Goal: Book appointment/travel/reservation

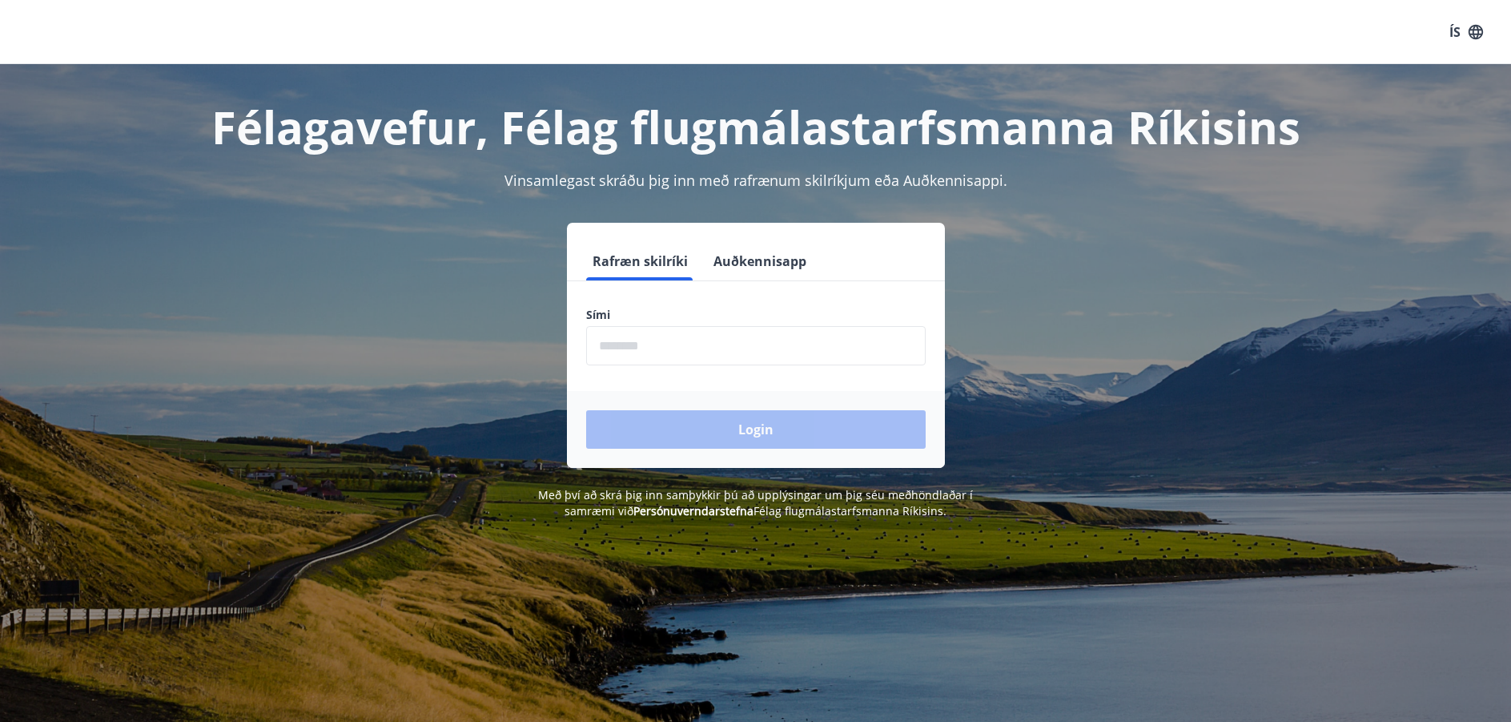
click at [777, 334] on input "phone" at bounding box center [756, 345] width 340 height 39
type input "********"
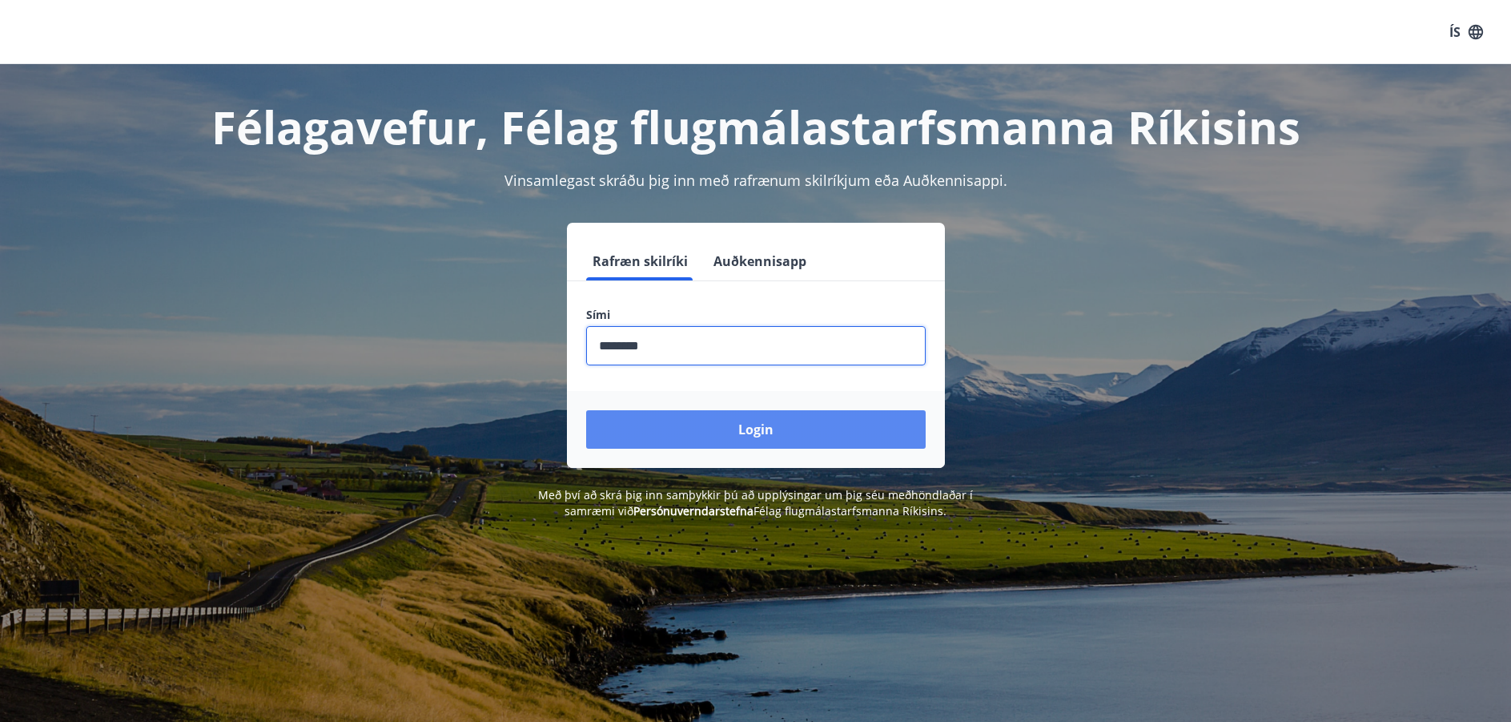
click at [804, 426] on button "Login" at bounding box center [756, 429] width 340 height 38
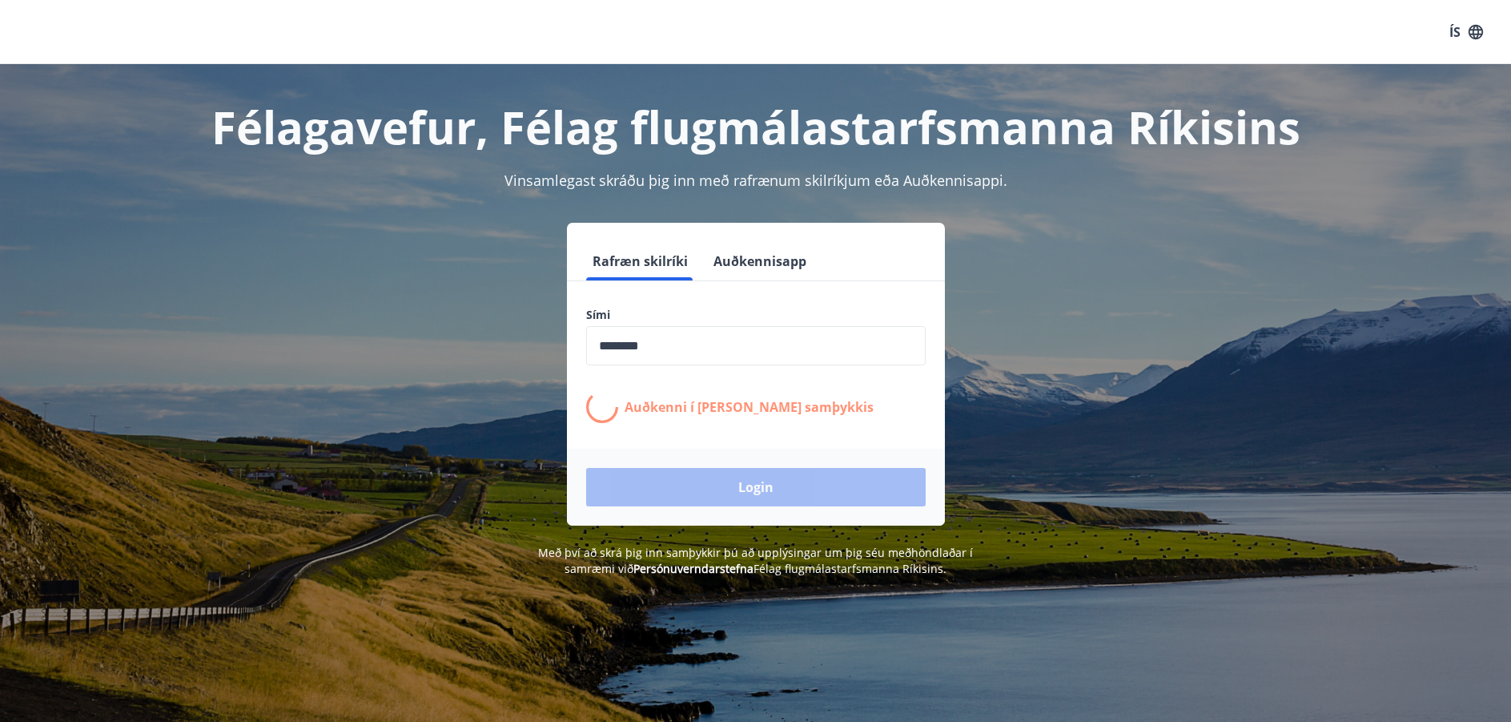
click at [697, 352] on input "phone" at bounding box center [756, 345] width 340 height 39
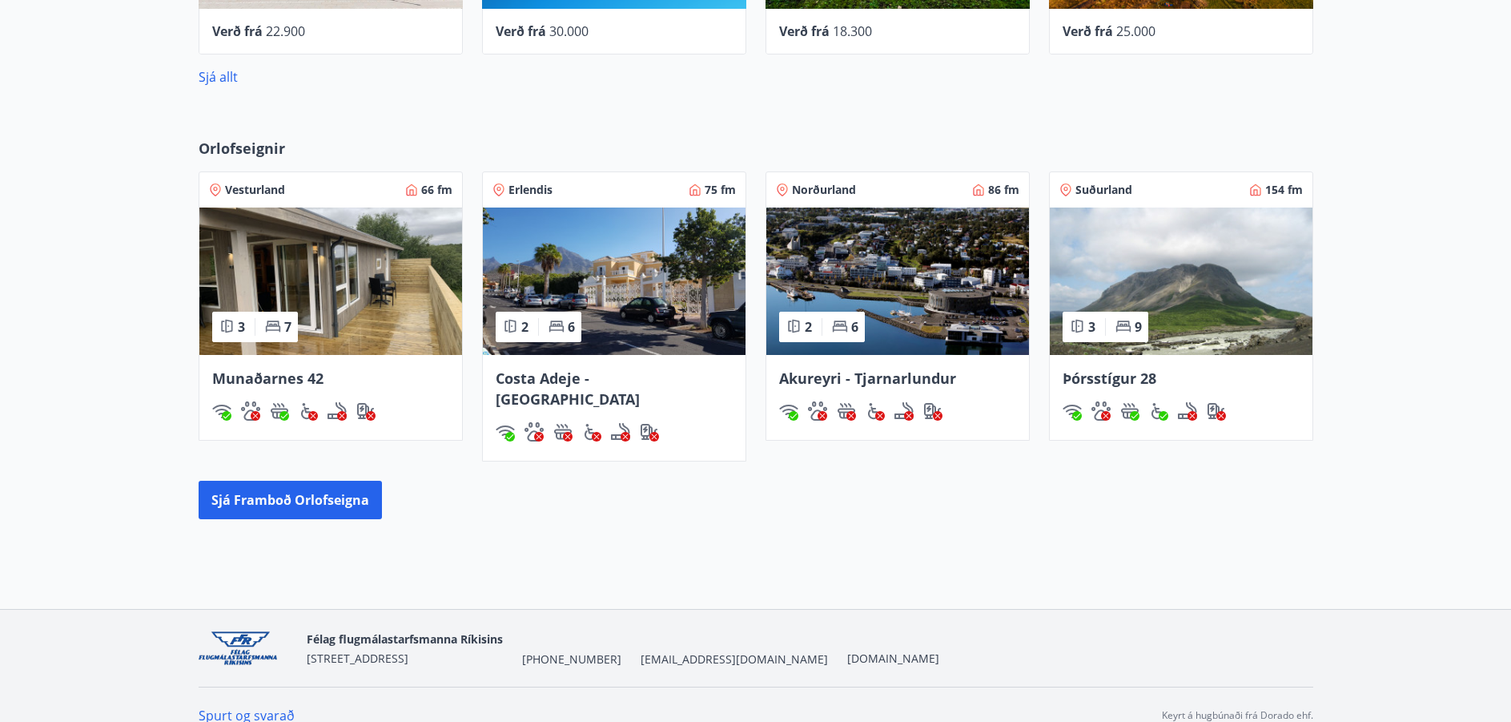
scroll to position [792, 0]
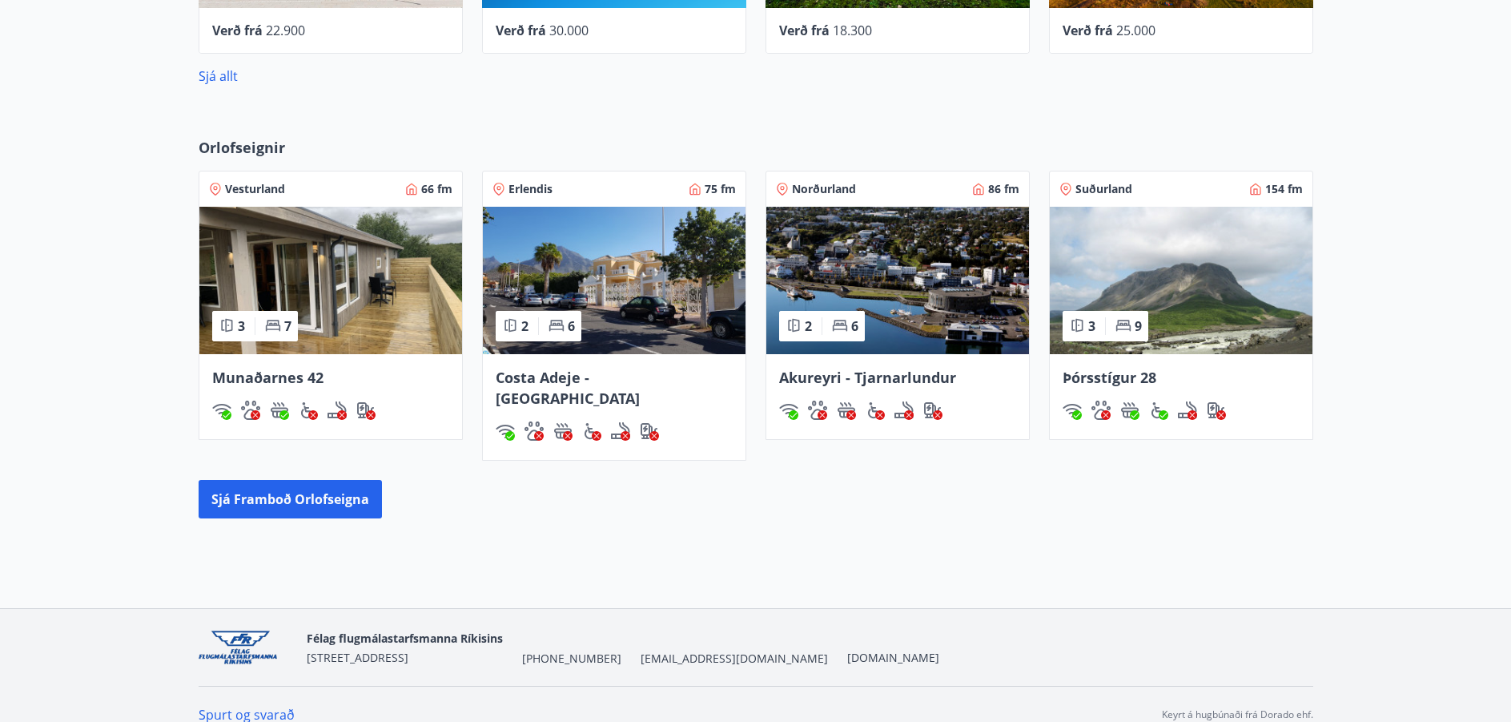
click at [1118, 268] on img at bounding box center [1181, 280] width 263 height 147
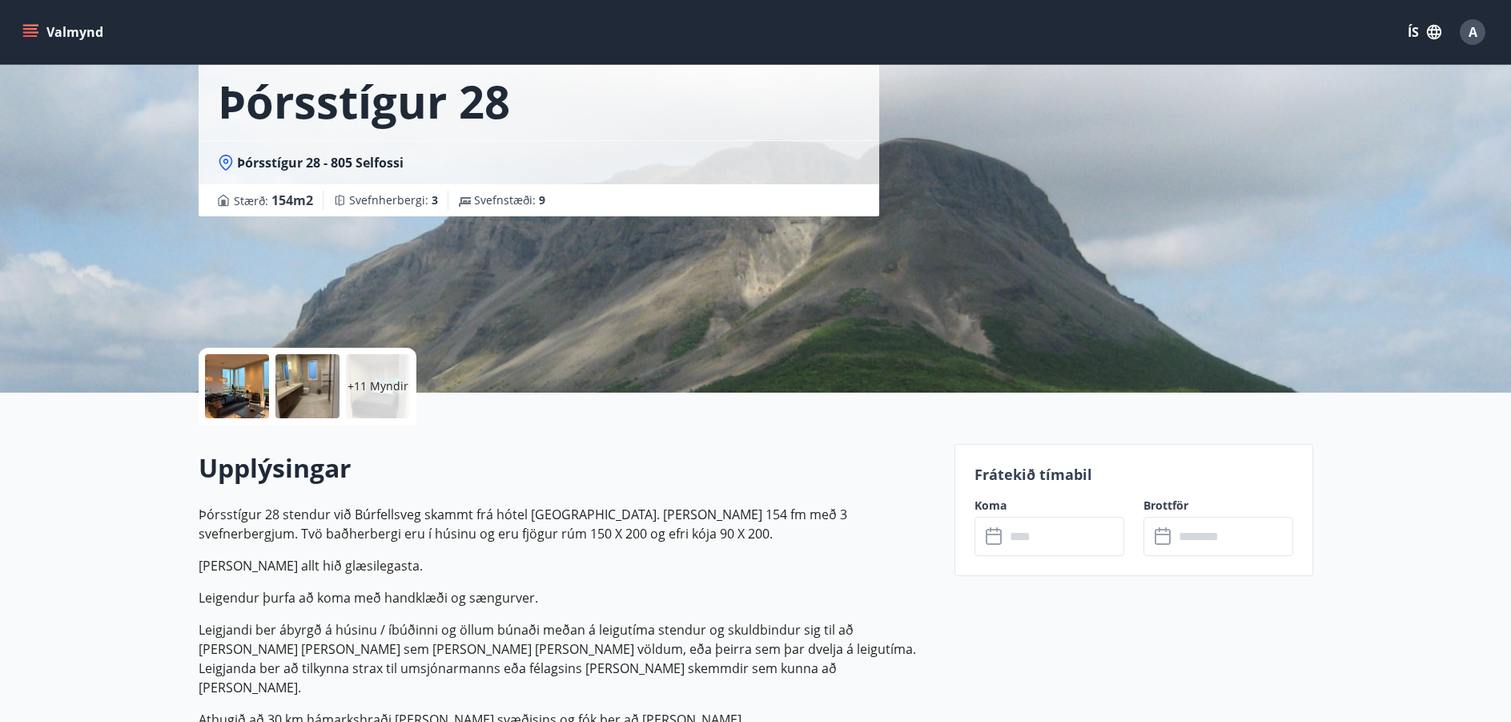
scroll to position [214, 0]
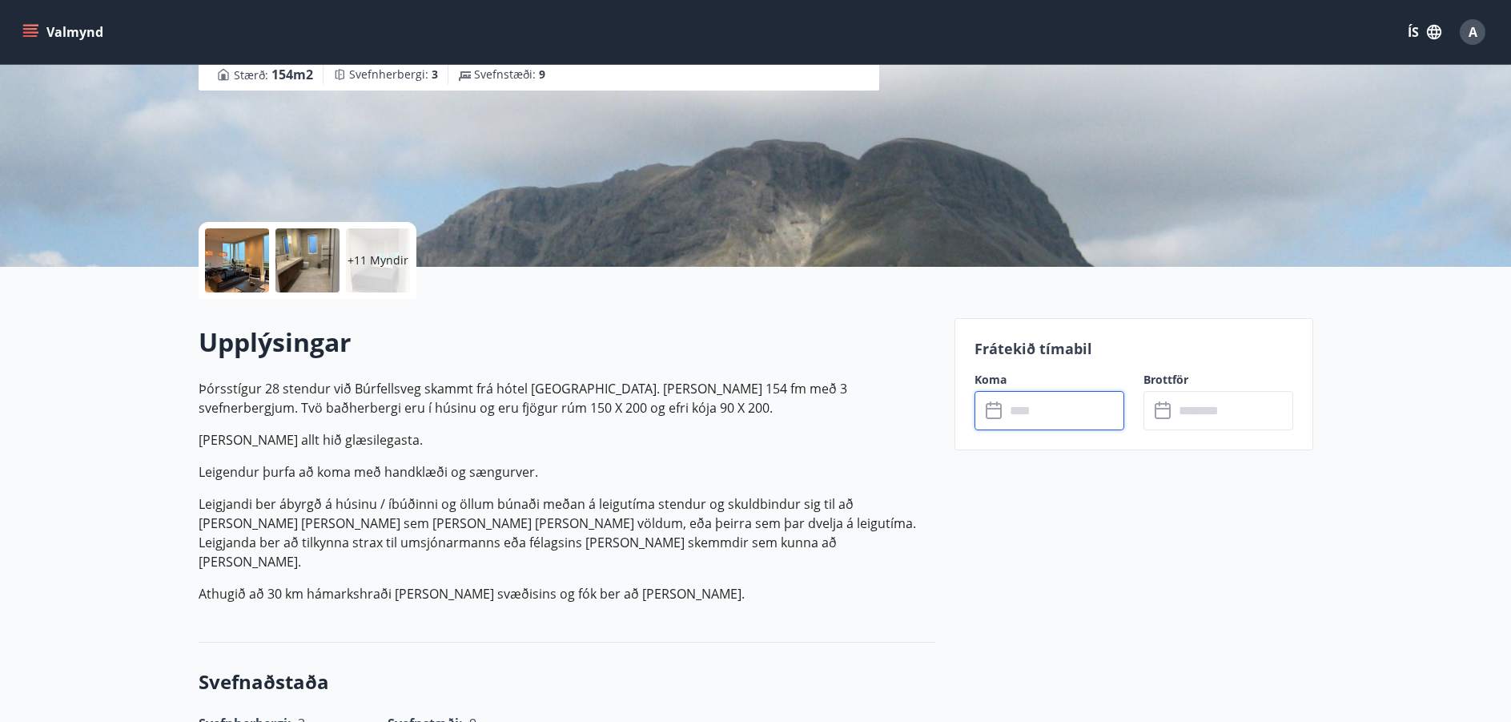
click at [1068, 419] on input "text" at bounding box center [1064, 410] width 119 height 39
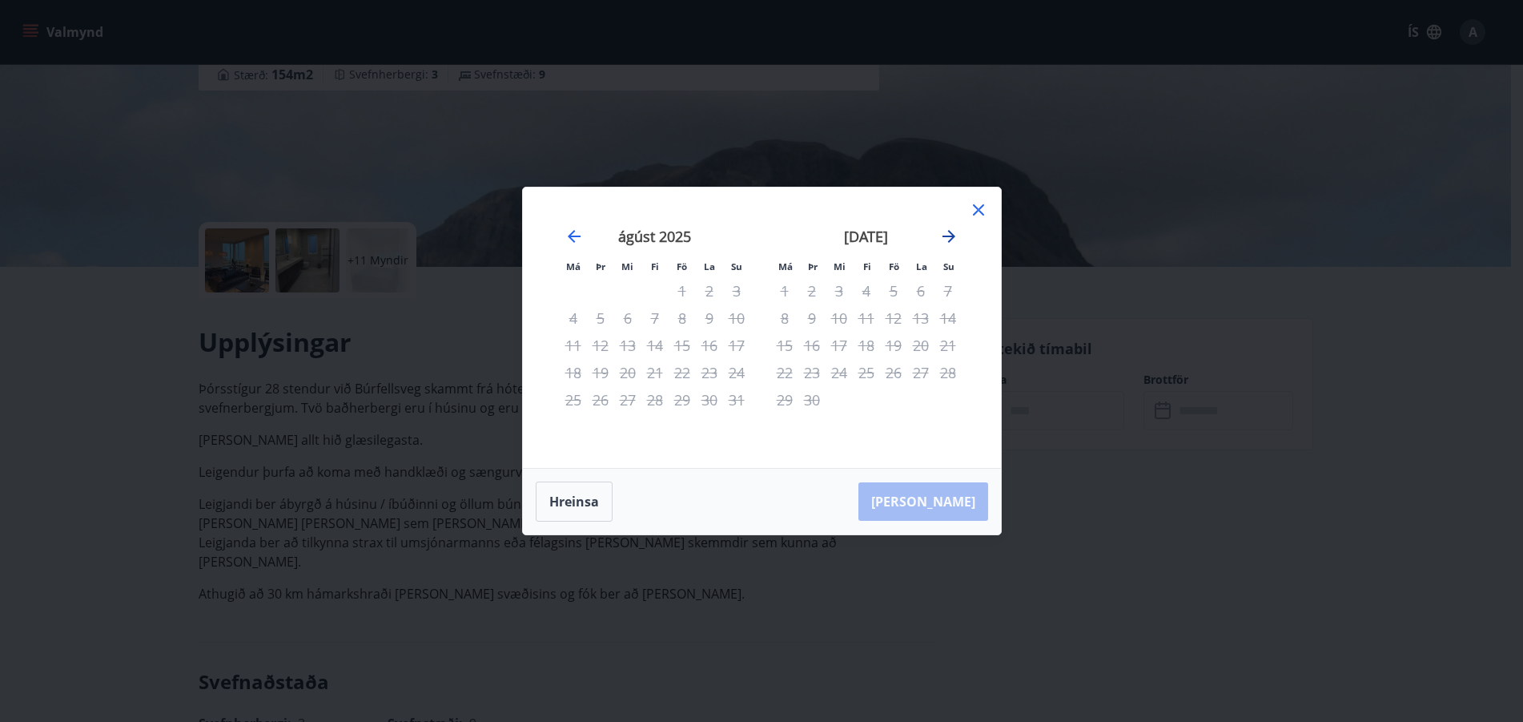
click at [947, 238] on icon "Move forward to switch to the next month." at bounding box center [948, 236] width 19 height 19
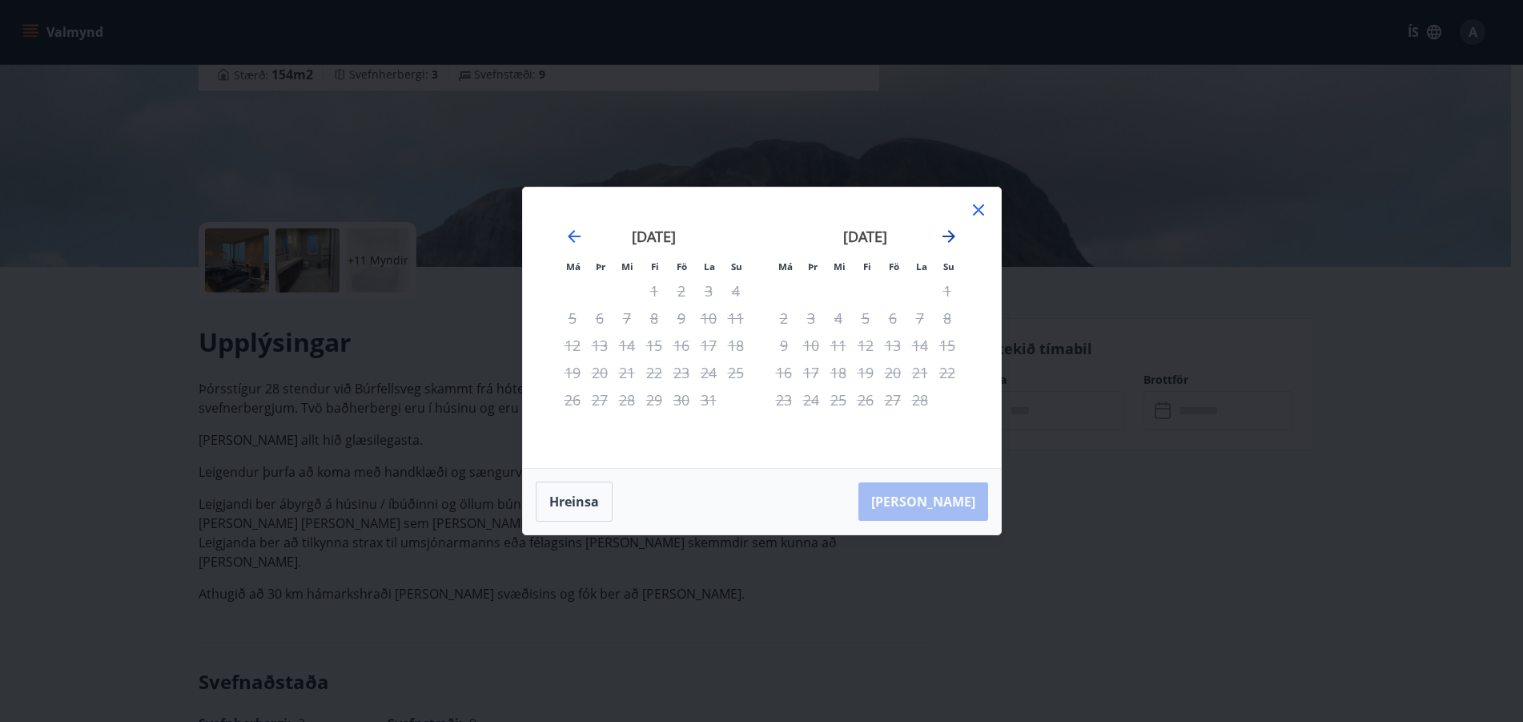
click at [947, 238] on icon "Move forward to switch to the next month." at bounding box center [948, 236] width 19 height 19
click at [979, 208] on icon at bounding box center [978, 209] width 11 height 11
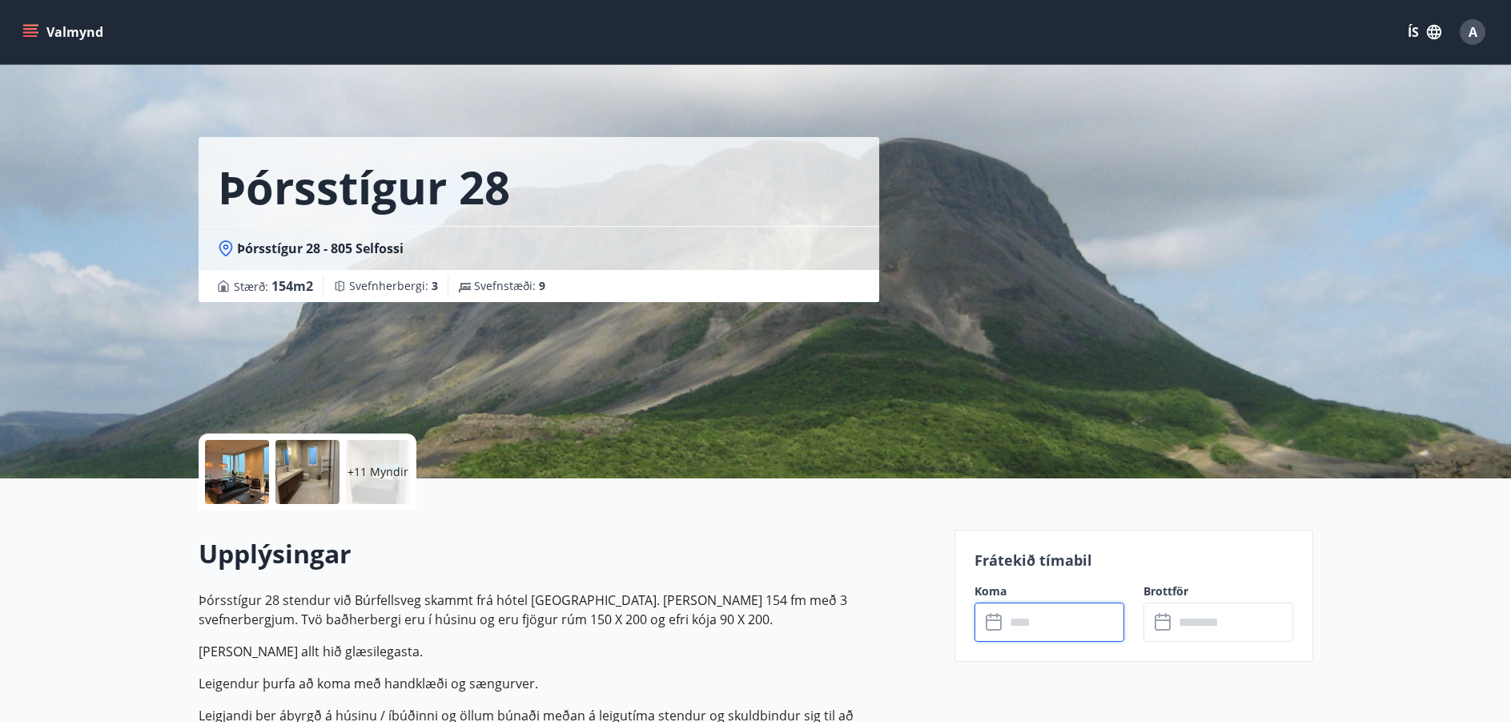
scroll to position [0, 0]
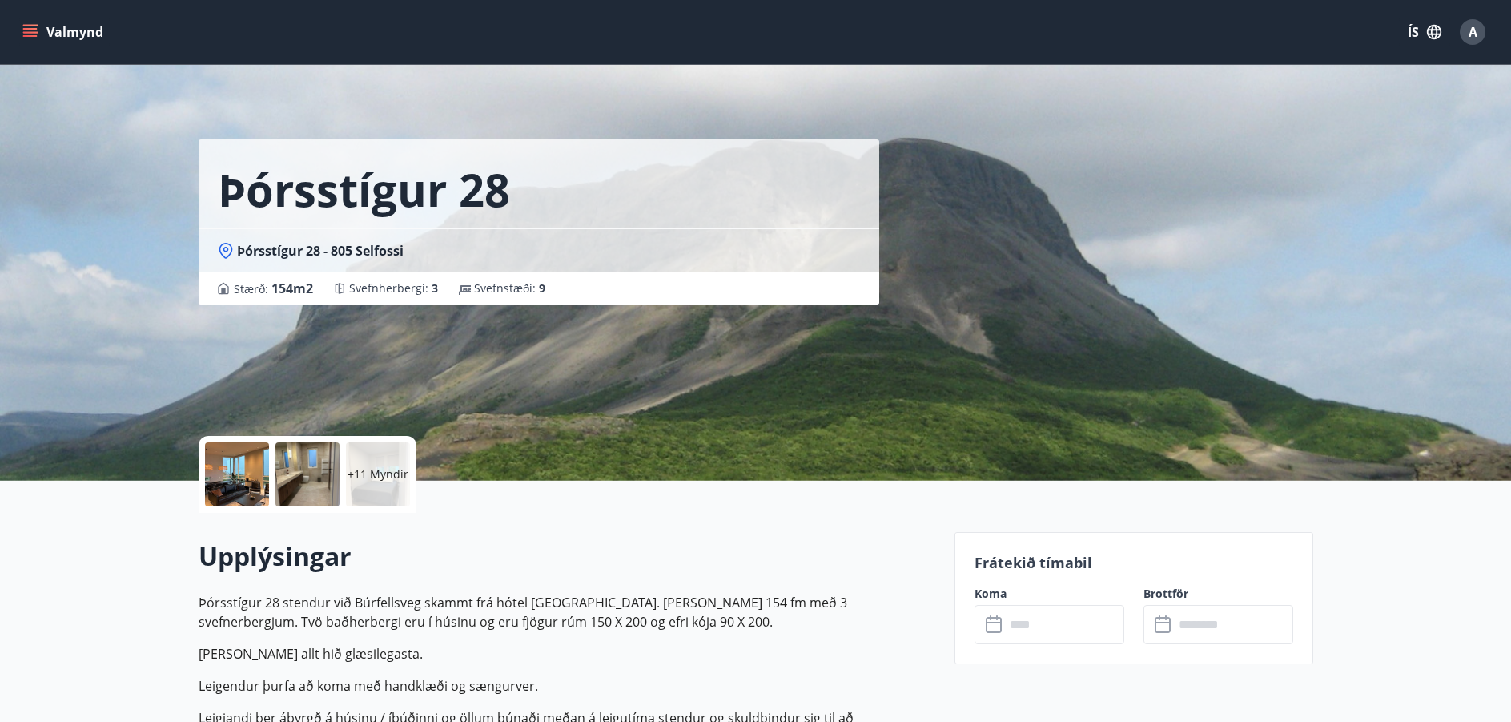
click at [93, 29] on button "Valmynd" at bounding box center [64, 32] width 91 height 29
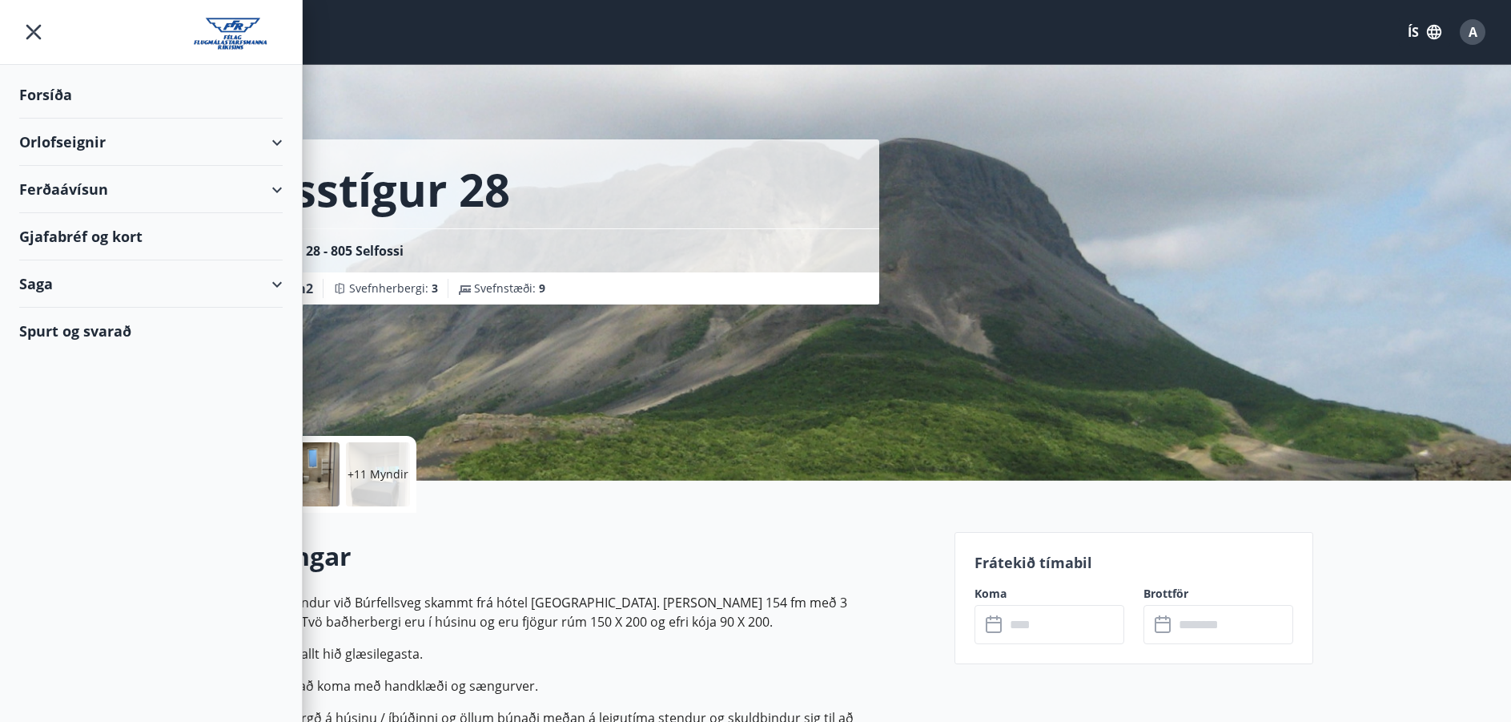
click at [97, 139] on div "Orlofseignir" at bounding box center [150, 142] width 263 height 47
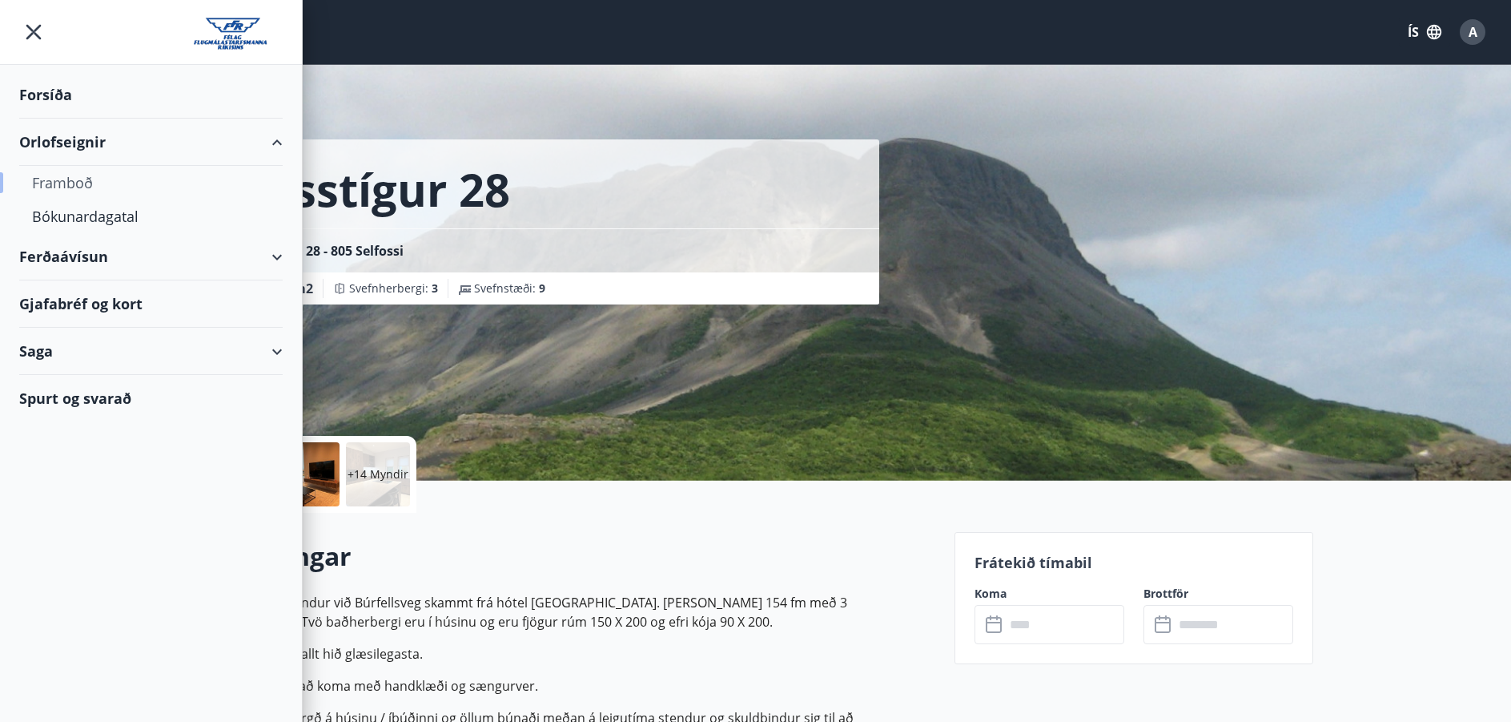
click at [66, 176] on div "Framboð" at bounding box center [151, 183] width 238 height 34
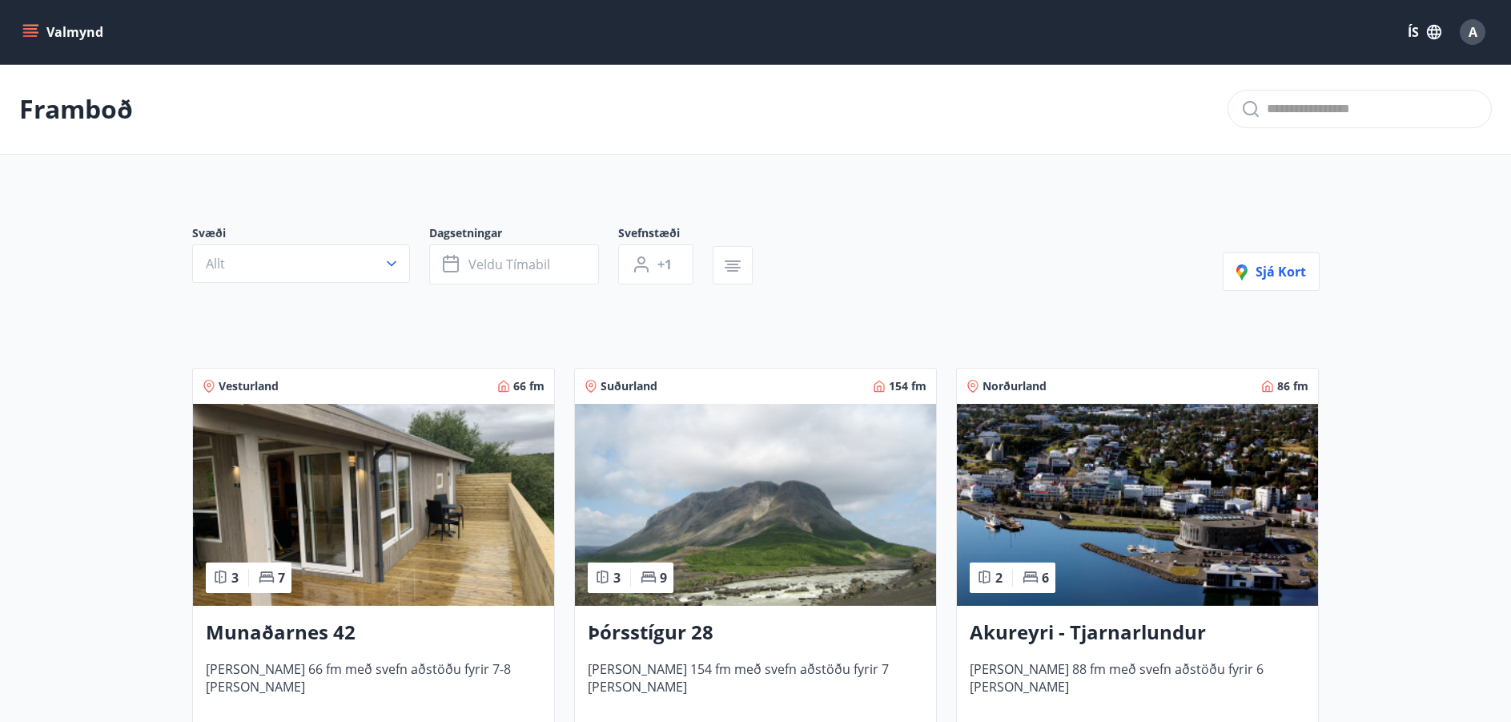
click at [52, 38] on button "Valmynd" at bounding box center [64, 32] width 91 height 29
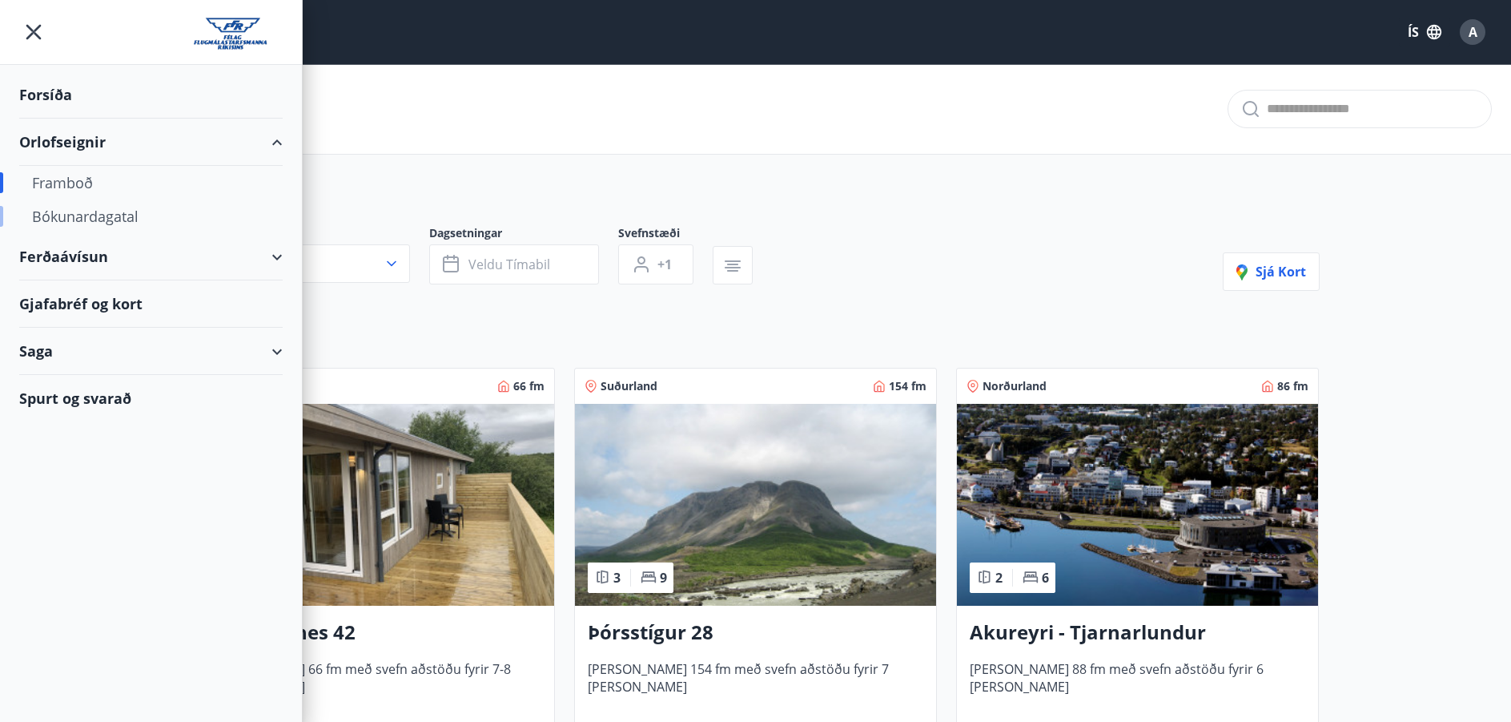
click at [86, 211] on div "Bókunardagatal" at bounding box center [151, 216] width 238 height 34
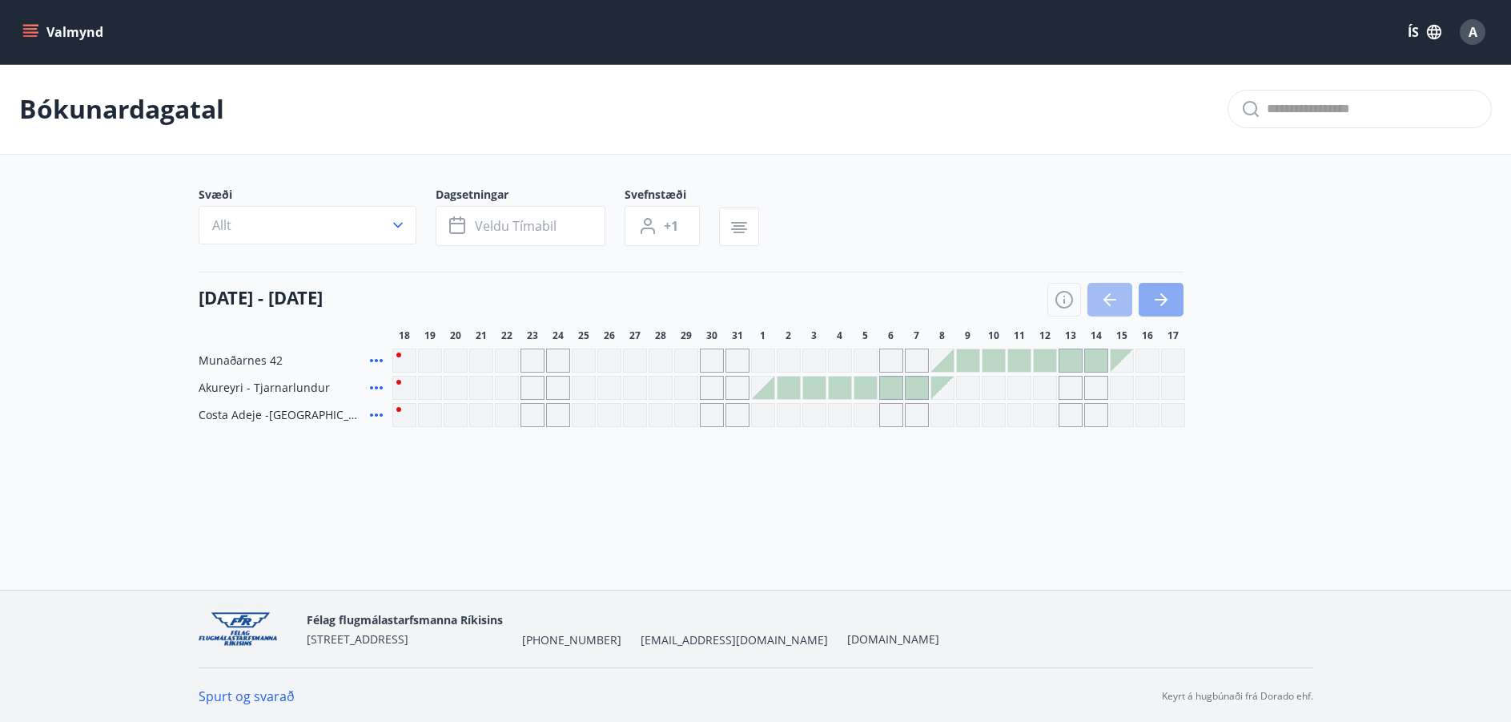
click at [1155, 298] on icon "button" at bounding box center [1161, 299] width 19 height 19
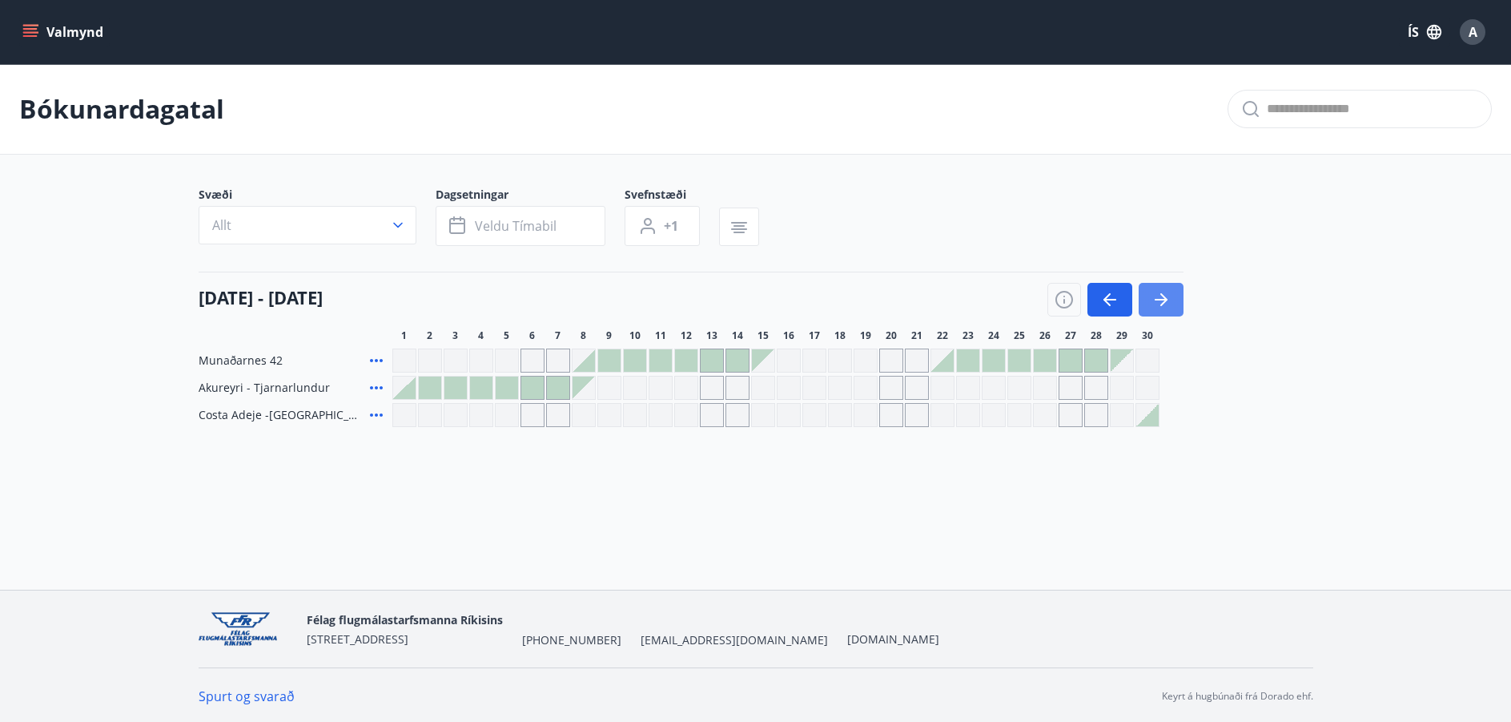
click at [1165, 304] on icon "button" at bounding box center [1161, 299] width 19 height 19
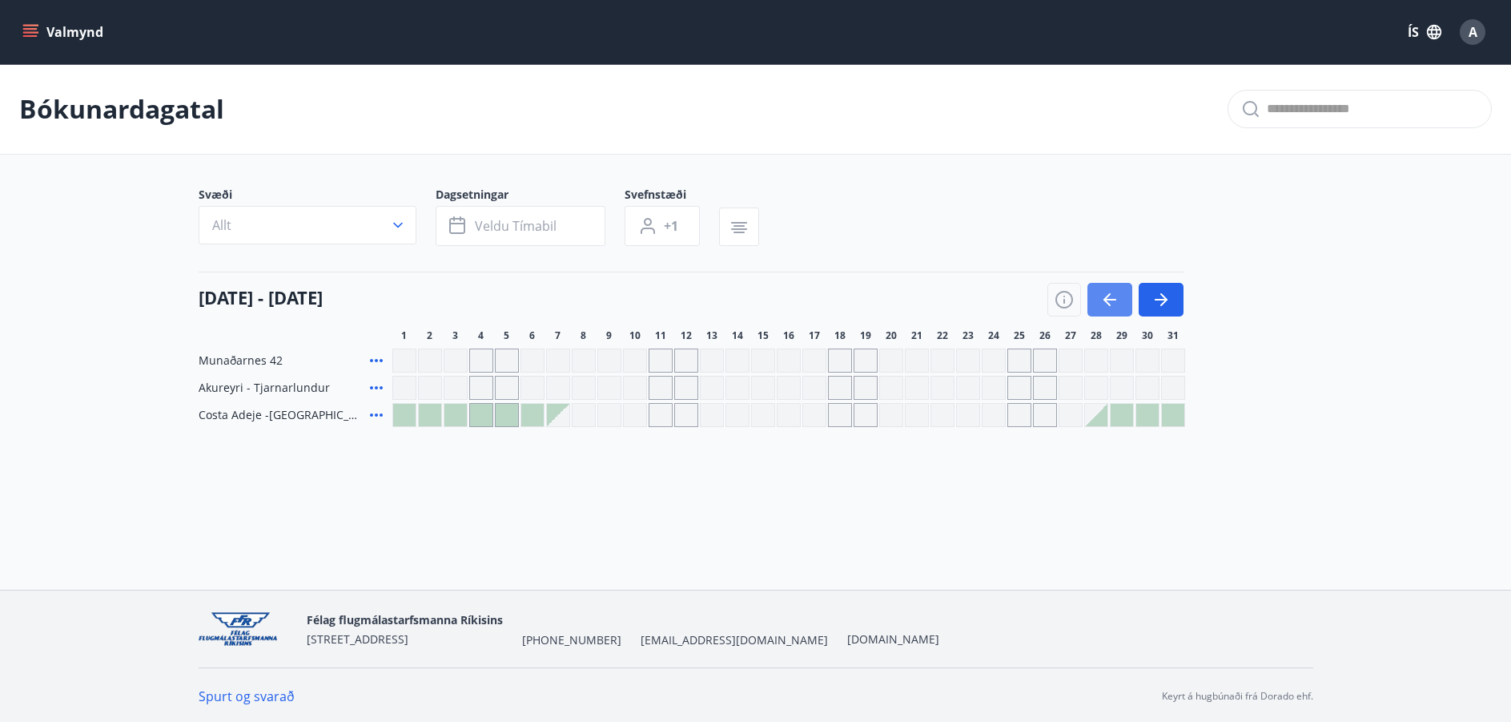
click at [1097, 300] on button "button" at bounding box center [1110, 300] width 45 height 34
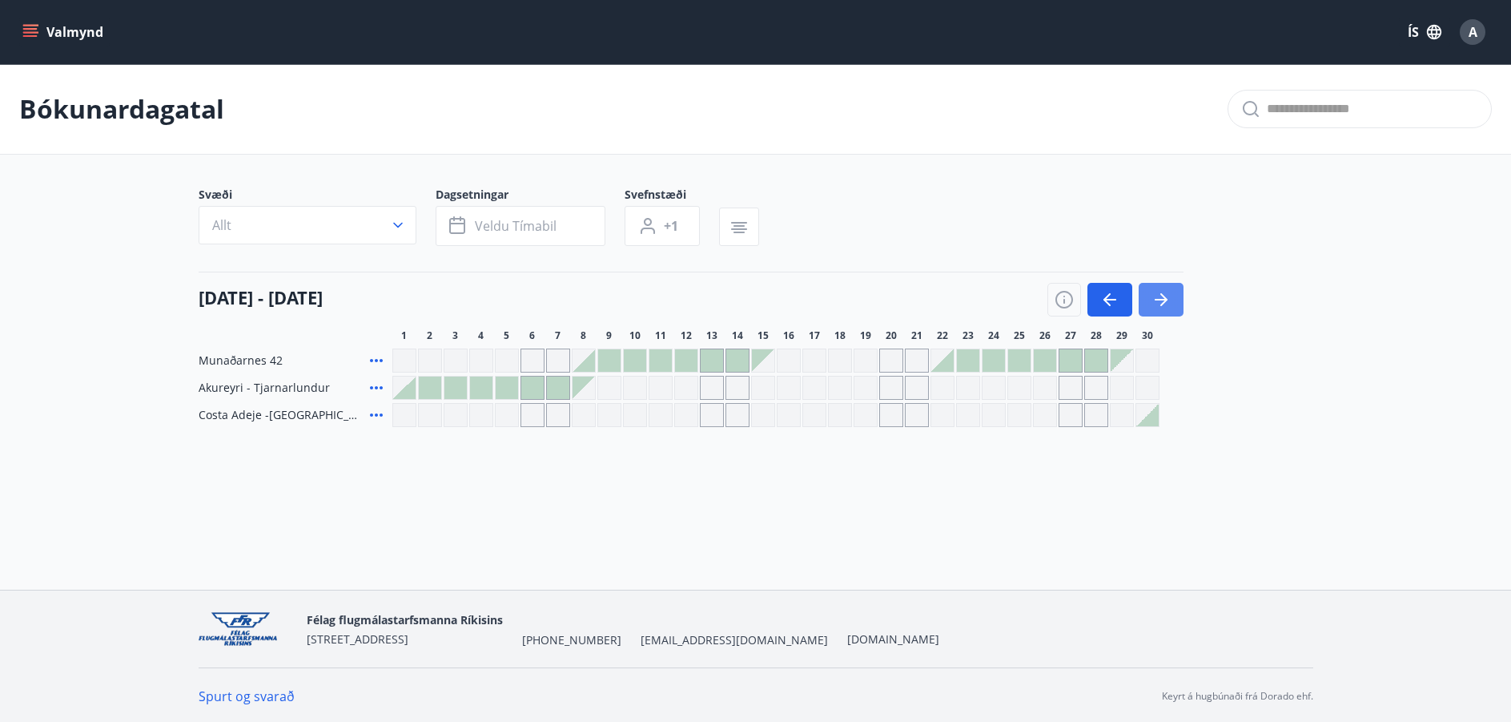
click at [1155, 300] on icon "button" at bounding box center [1161, 299] width 19 height 19
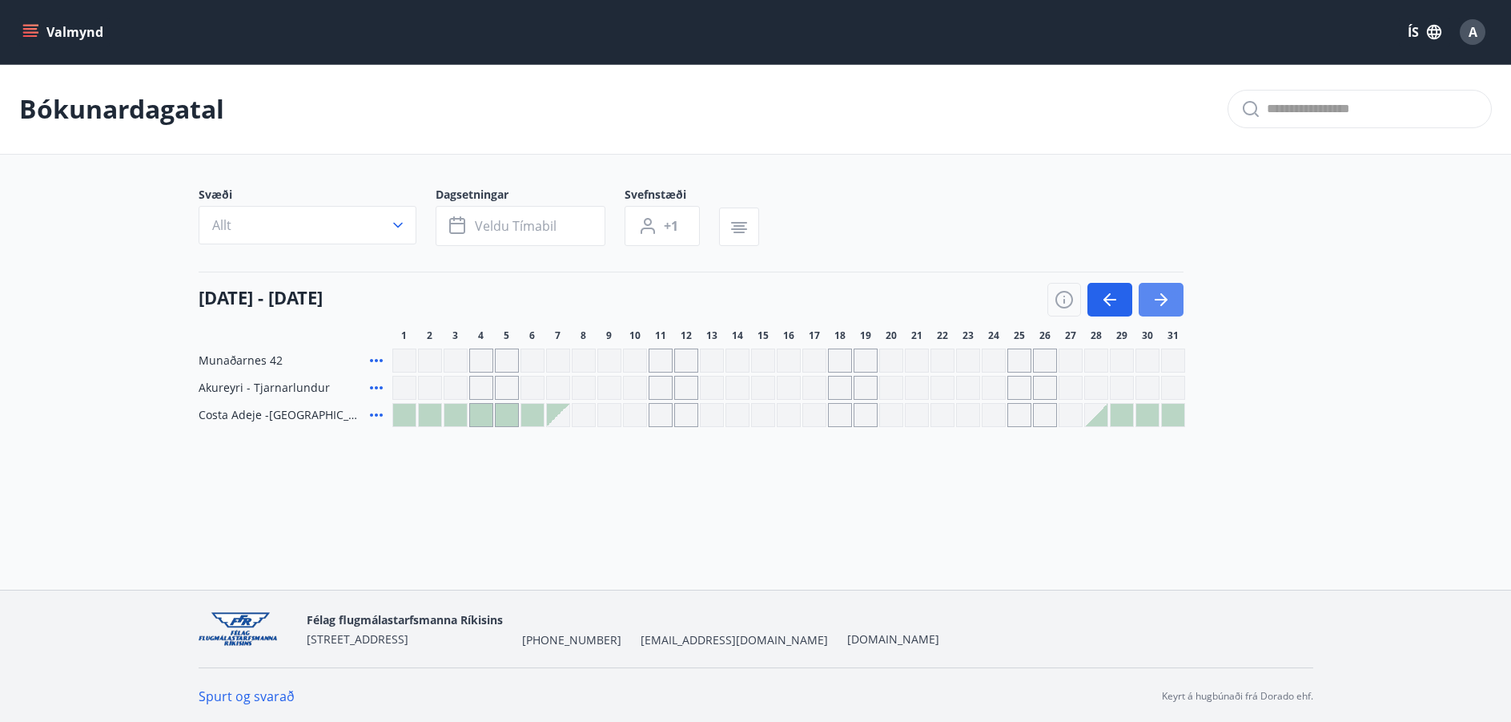
click at [1155, 300] on icon "button" at bounding box center [1161, 299] width 19 height 19
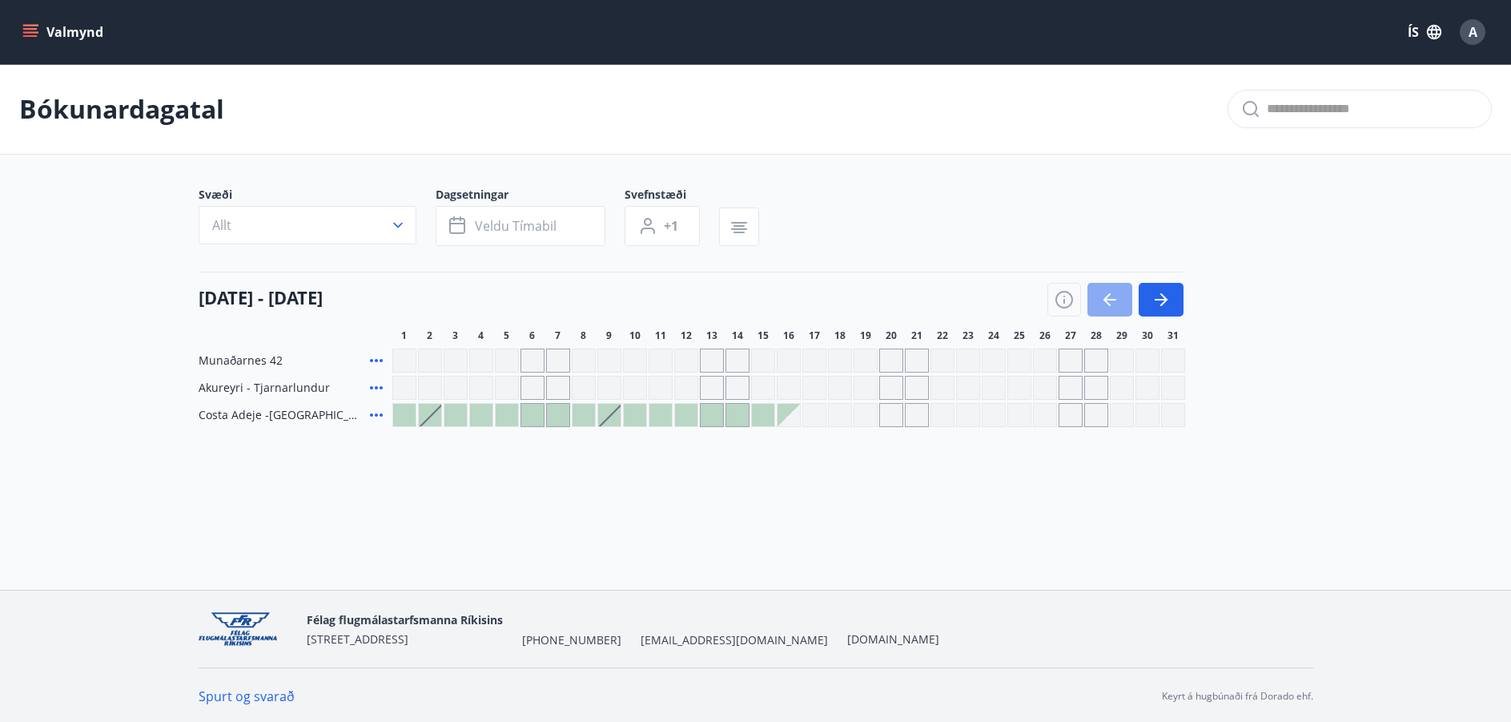
click at [1120, 296] on button "button" at bounding box center [1110, 300] width 45 height 34
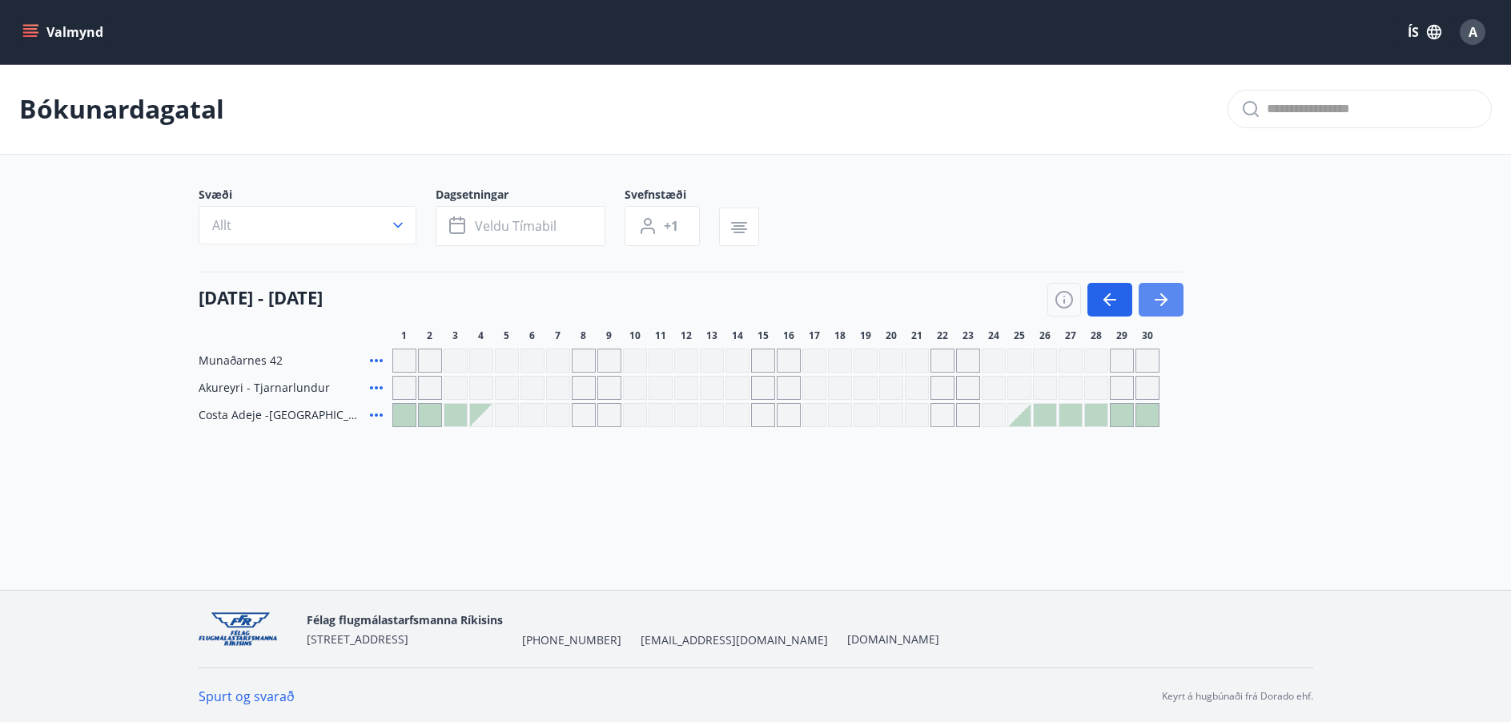
click at [1162, 292] on icon "button" at bounding box center [1161, 299] width 19 height 19
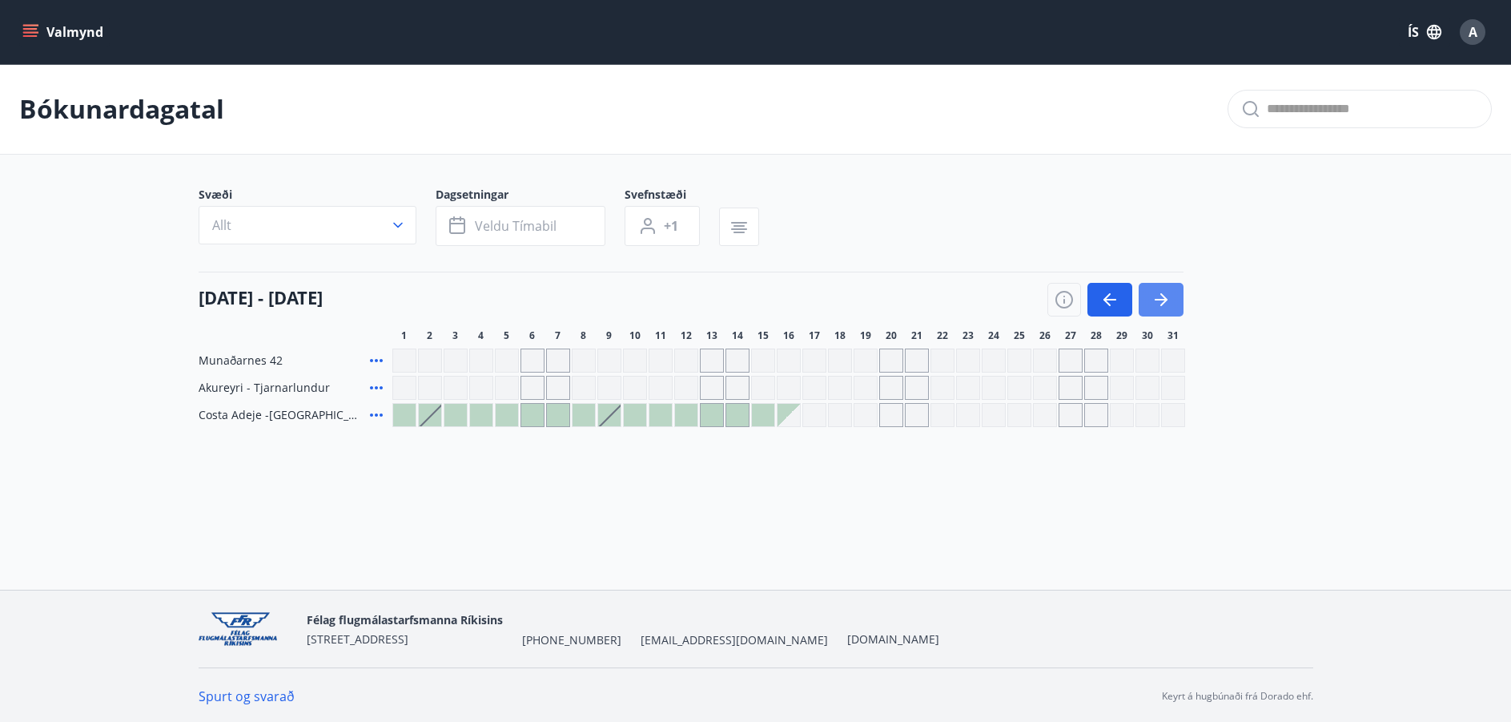
click at [1162, 290] on icon "button" at bounding box center [1161, 299] width 19 height 19
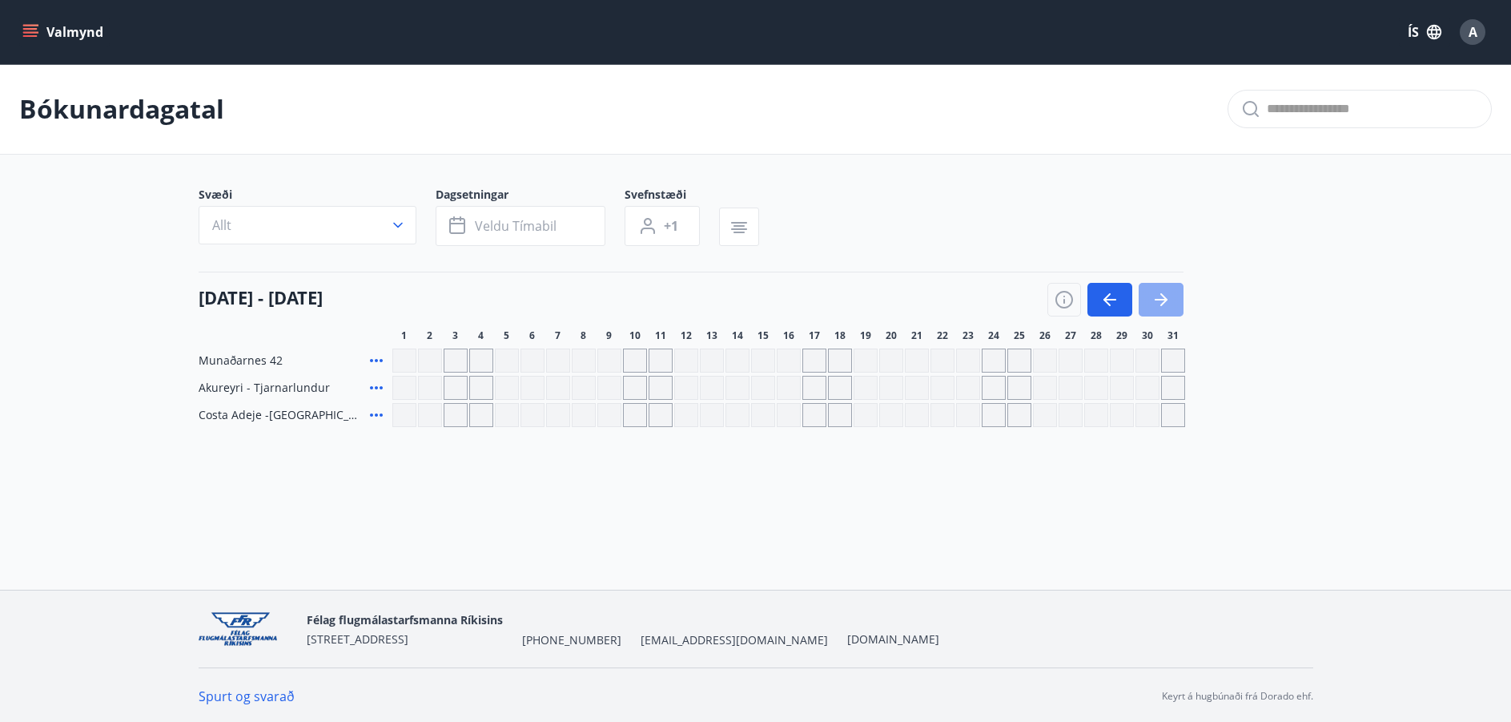
click at [1156, 301] on icon "button" at bounding box center [1161, 299] width 19 height 19
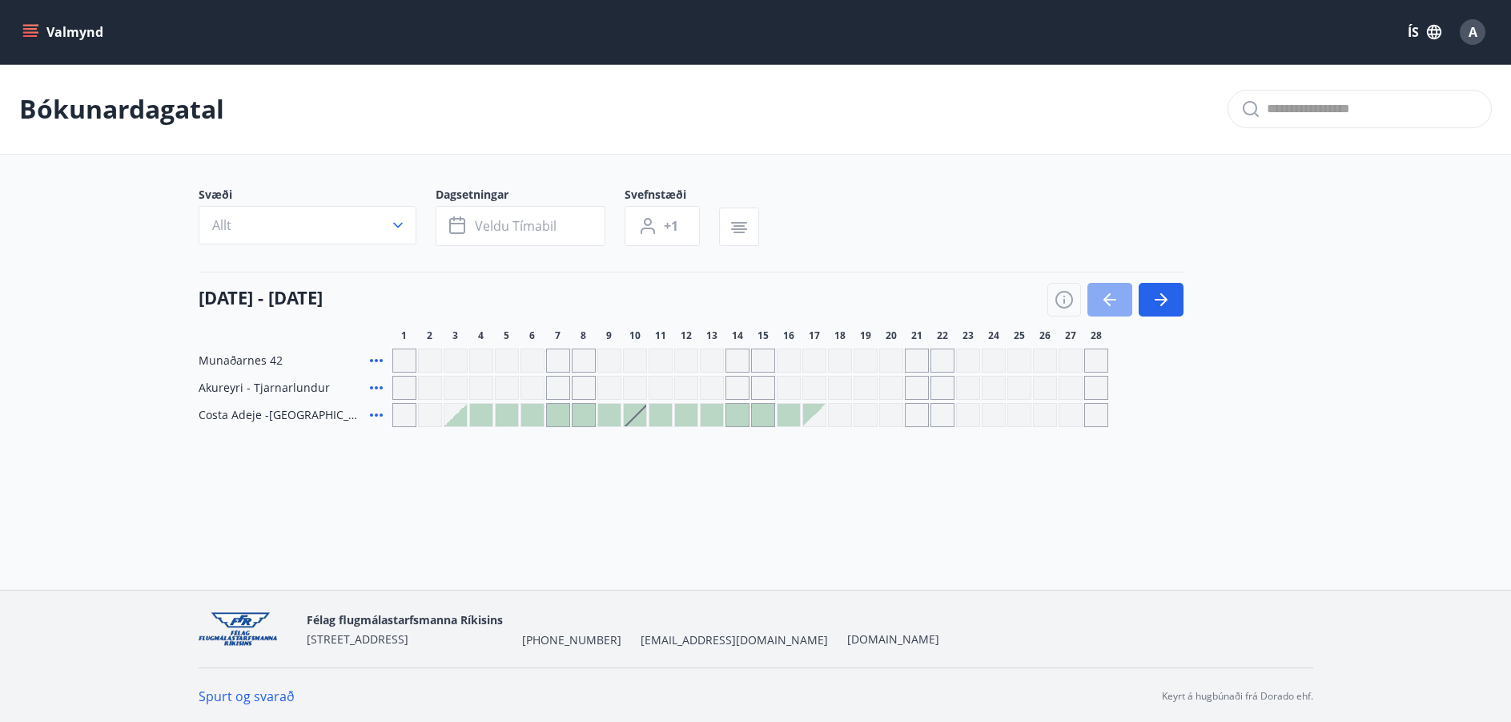
click at [1108, 302] on icon "button" at bounding box center [1109, 299] width 19 height 19
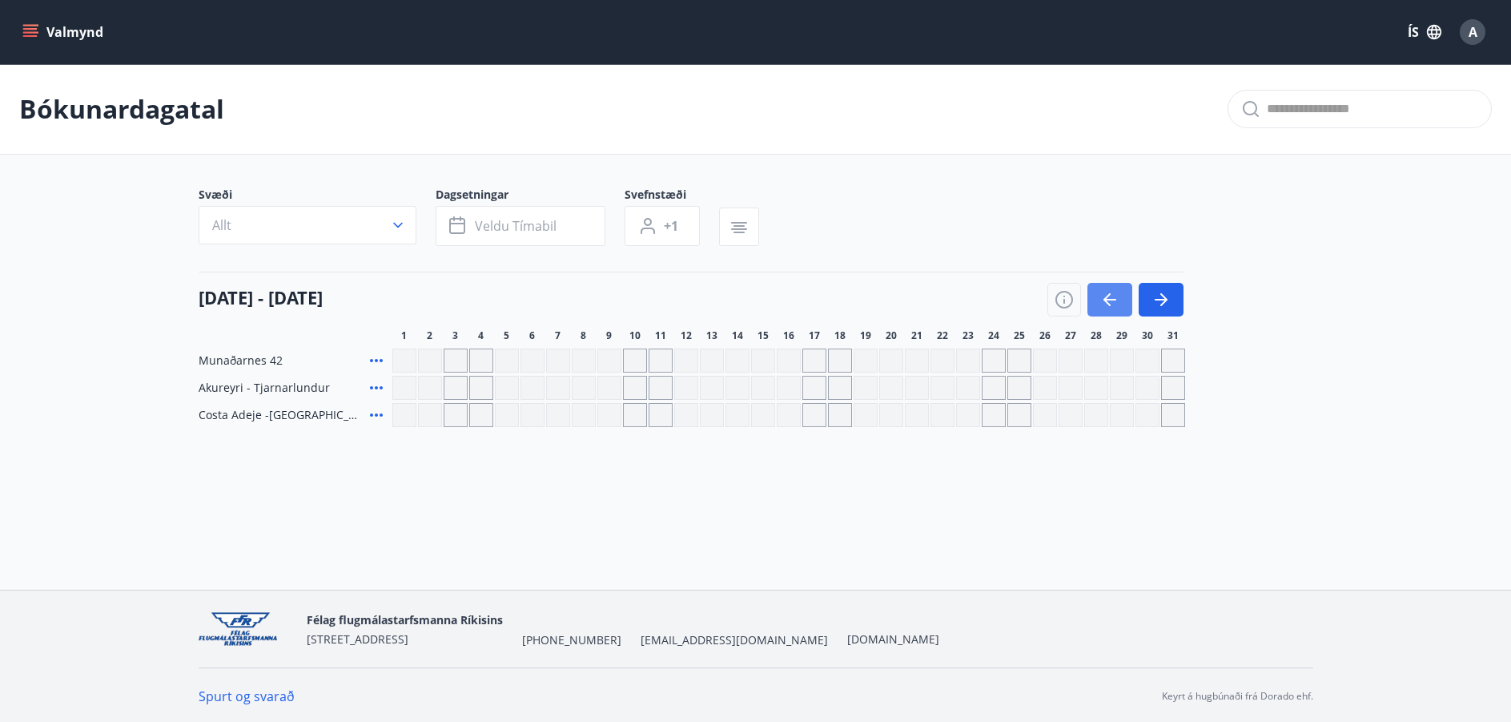
click at [1107, 302] on icon "button" at bounding box center [1109, 299] width 19 height 19
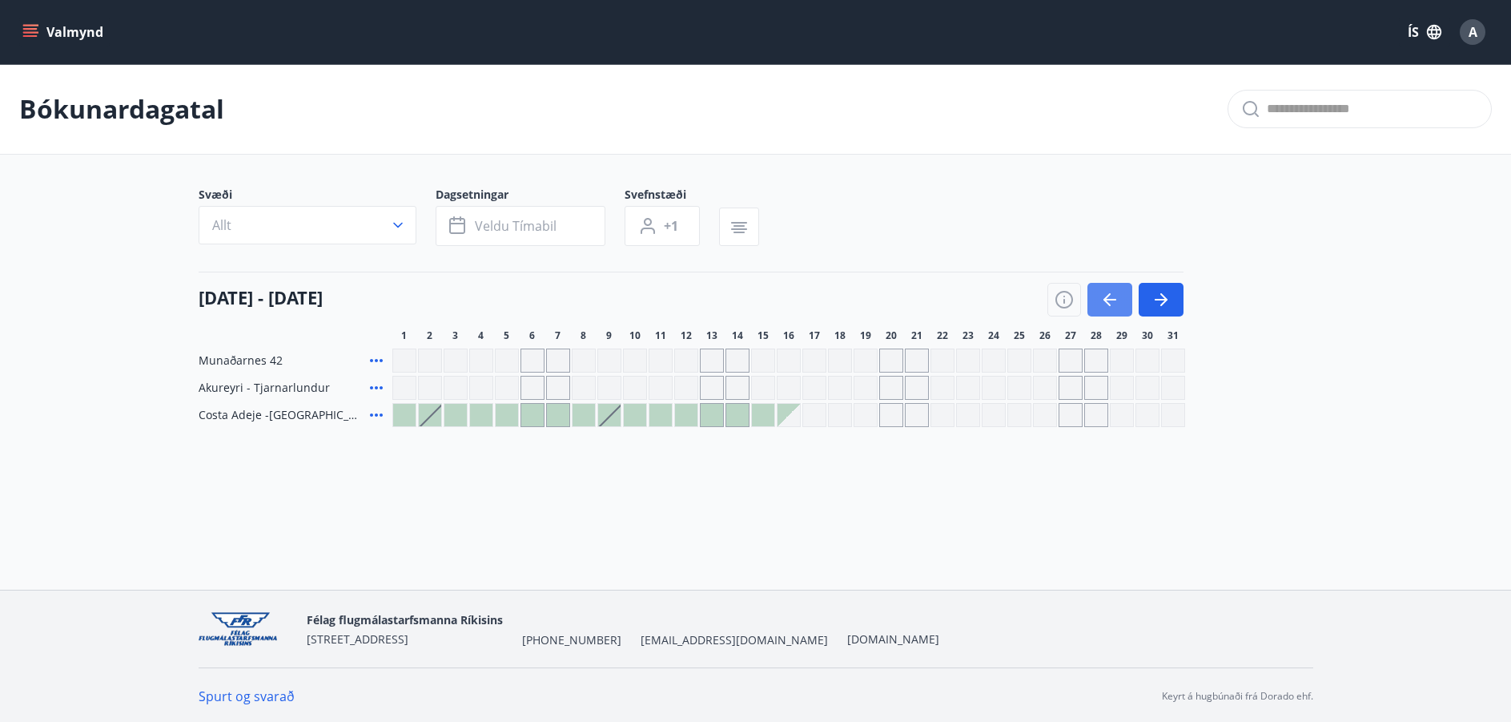
click at [1104, 304] on icon "button" at bounding box center [1109, 299] width 19 height 19
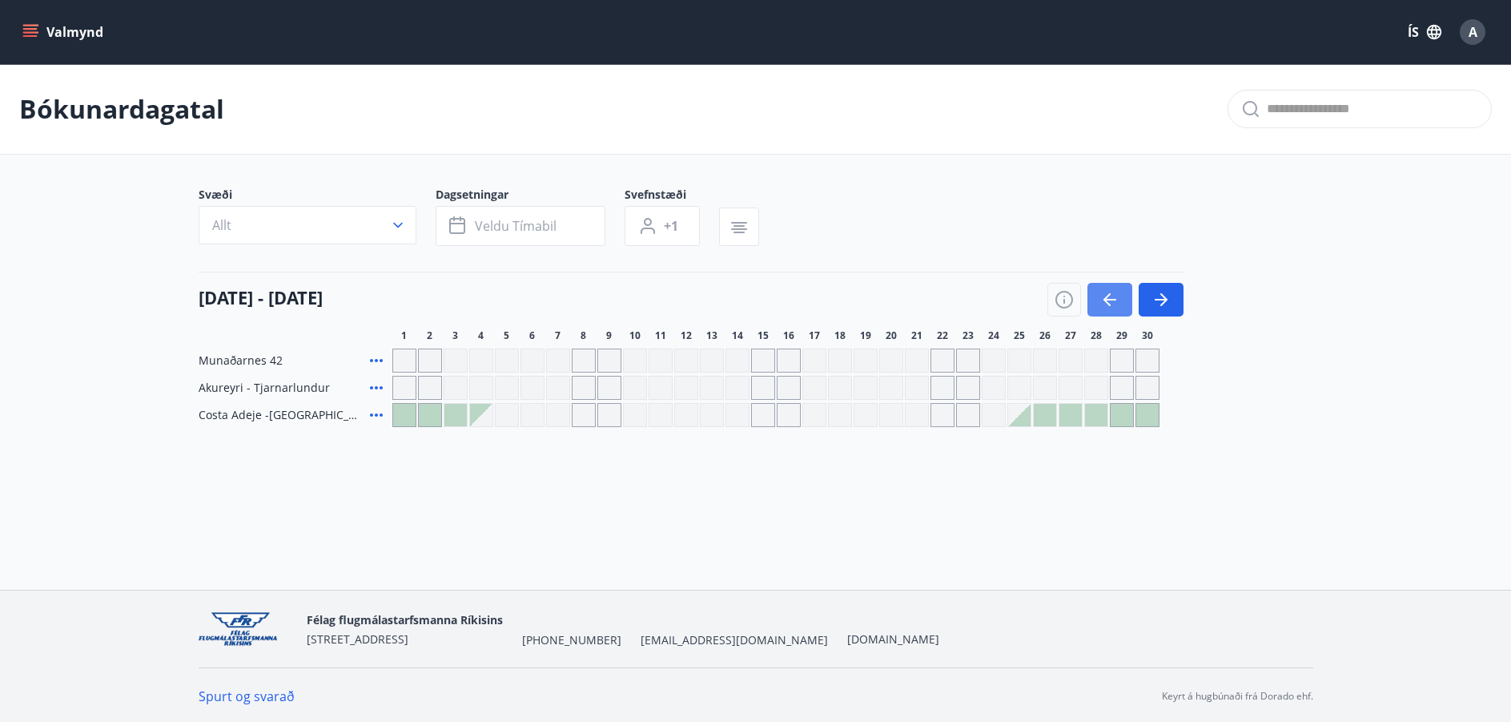
click at [1102, 304] on icon "button" at bounding box center [1109, 299] width 19 height 19
click at [1096, 304] on button "button" at bounding box center [1110, 300] width 45 height 34
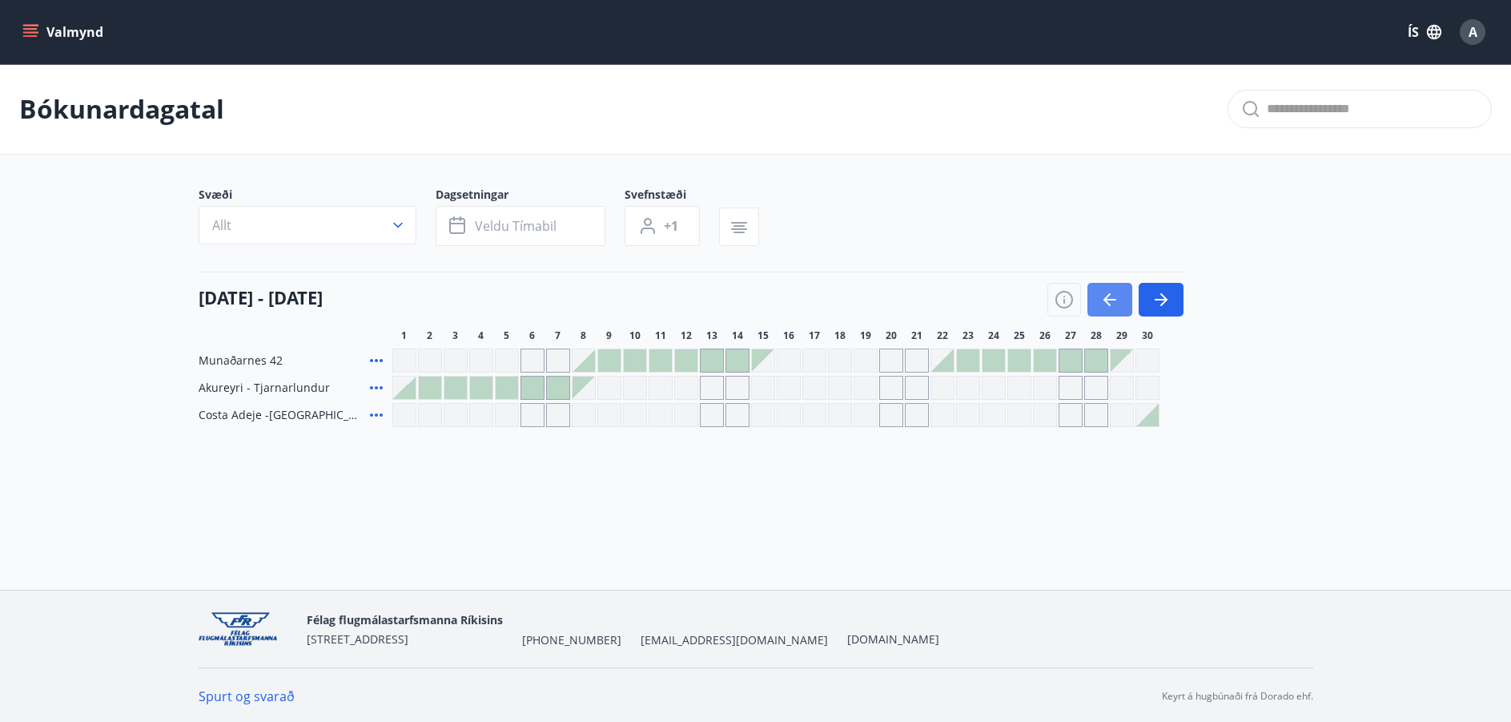
click at [1115, 304] on icon "button" at bounding box center [1109, 299] width 19 height 19
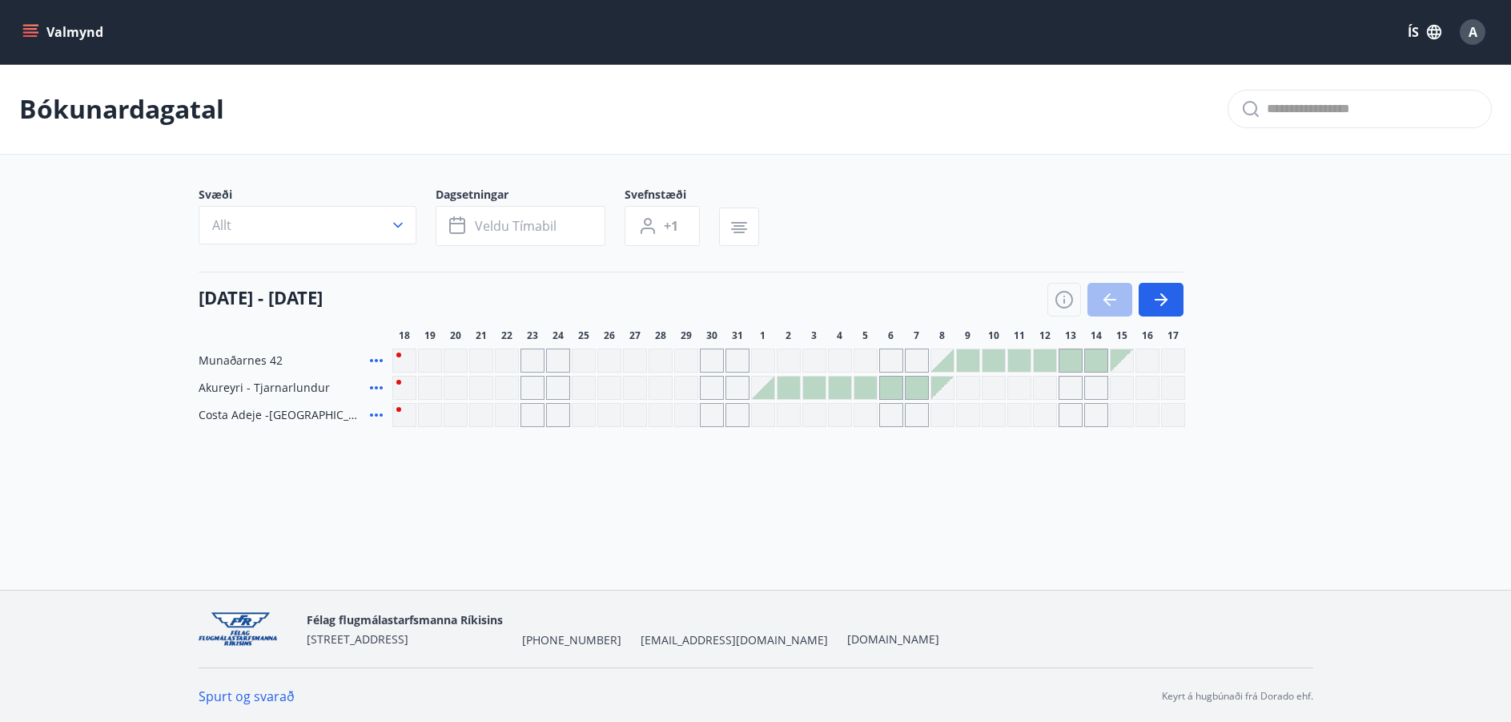
click at [1113, 305] on div at bounding box center [1116, 300] width 136 height 34
click at [1165, 305] on icon "button" at bounding box center [1161, 299] width 19 height 19
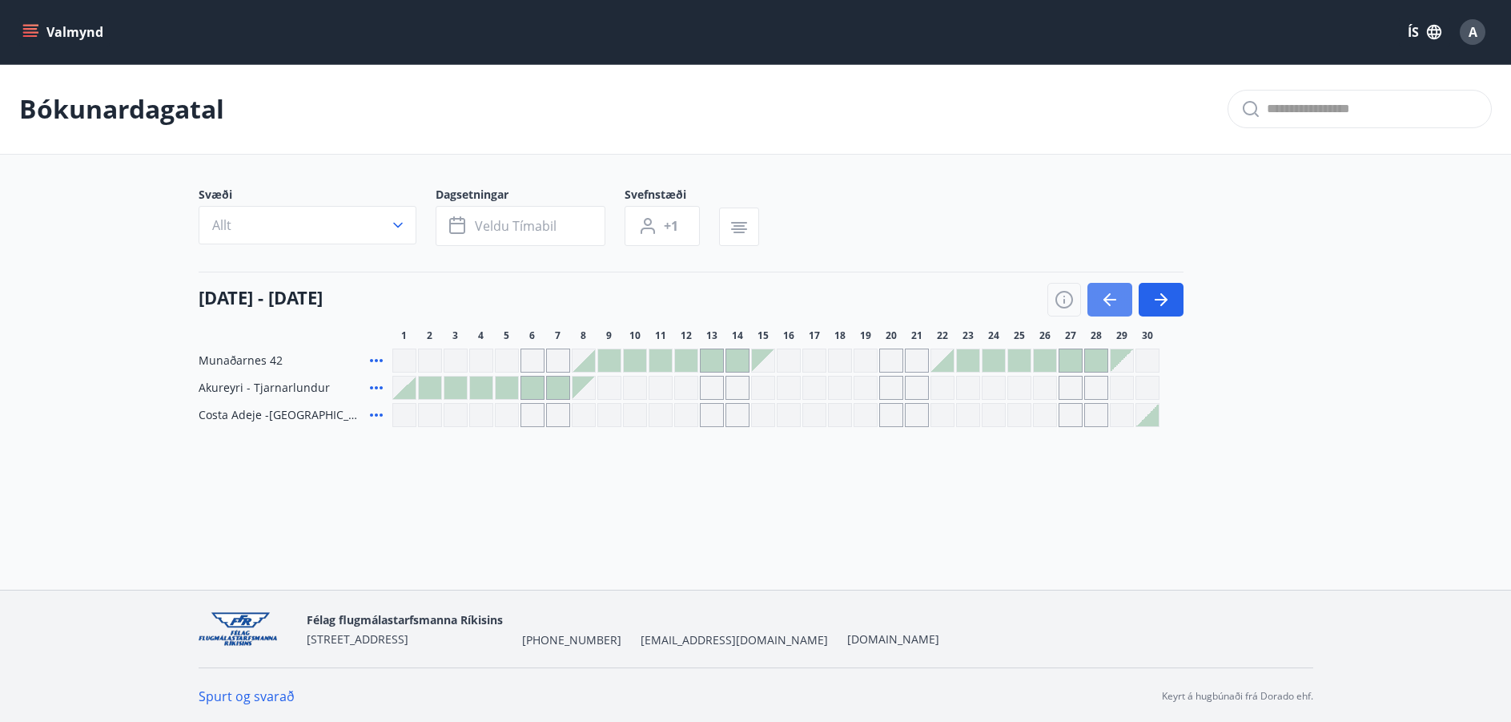
click at [1100, 304] on icon "button" at bounding box center [1109, 299] width 19 height 19
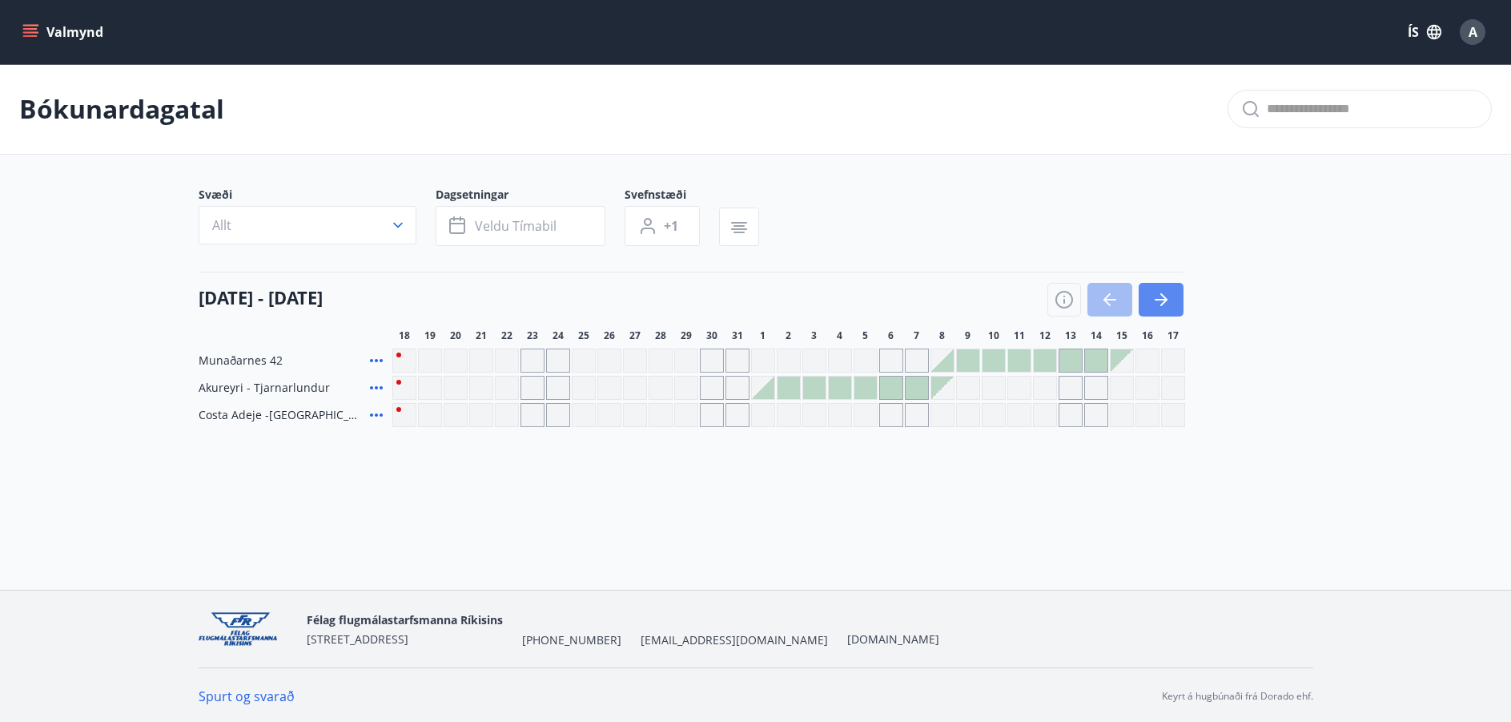
click at [1159, 300] on icon "button" at bounding box center [1161, 300] width 13 height 2
